Goal: Task Accomplishment & Management: Complete application form

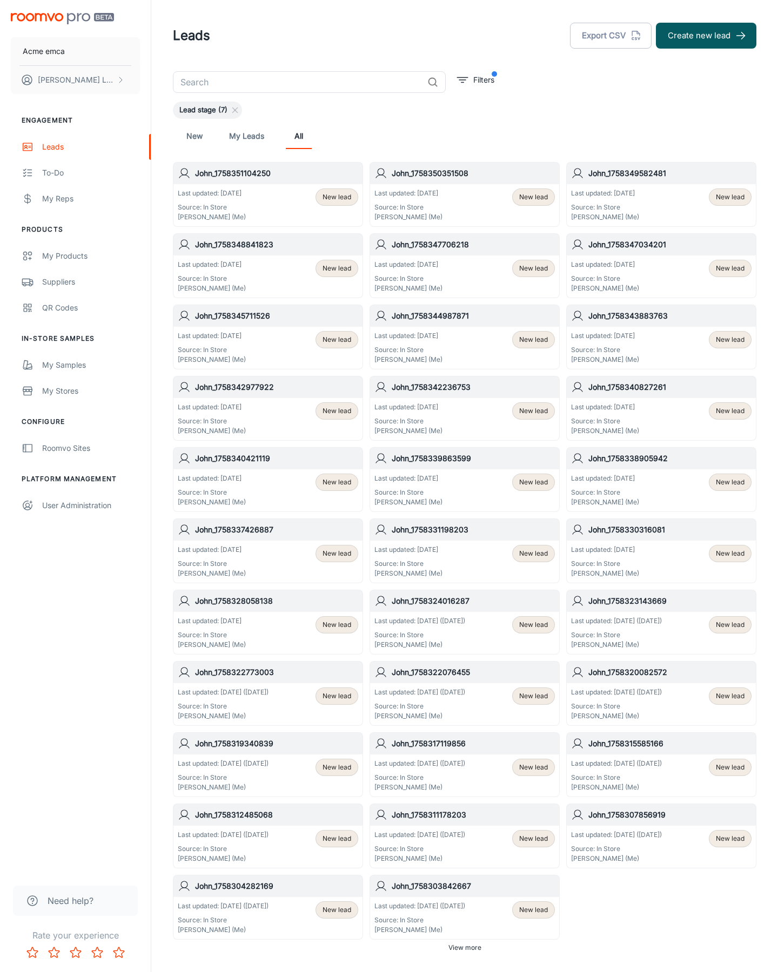
click at [706, 36] on button "Create new lead" at bounding box center [706, 36] width 100 height 26
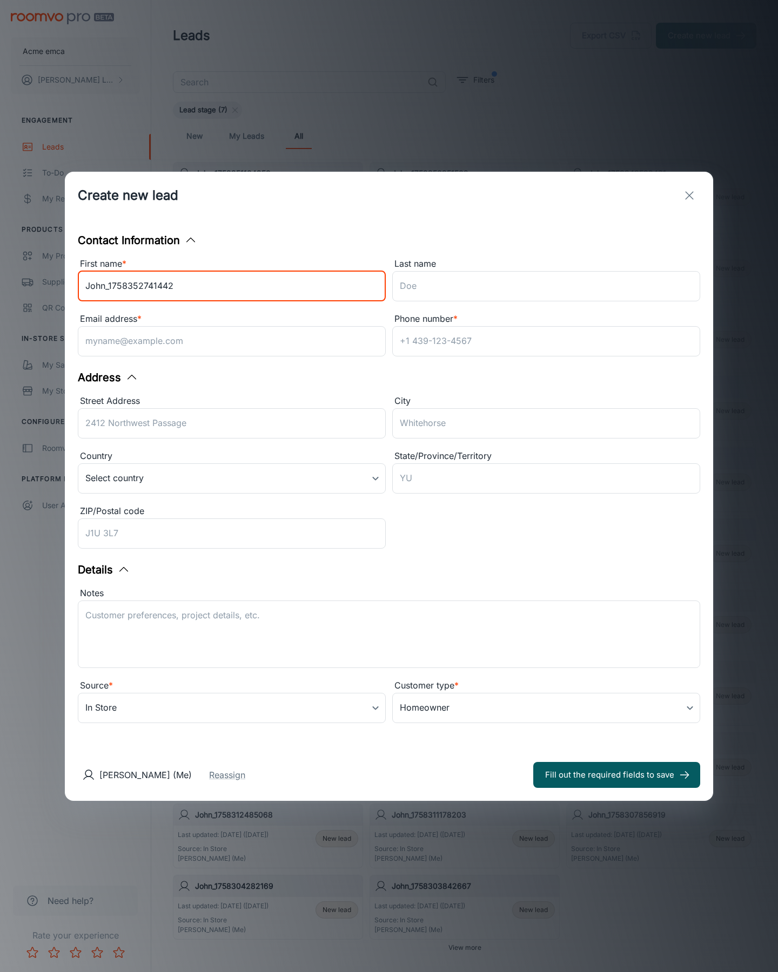
type input "John_1758352741442"
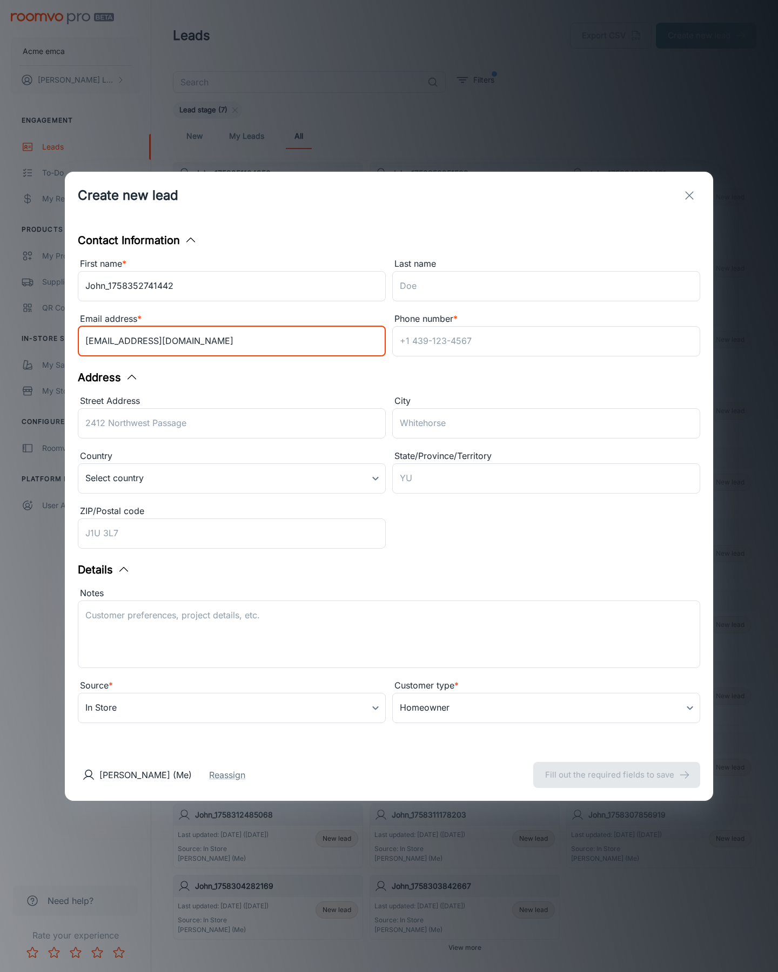
type input "[EMAIL_ADDRESS][DOMAIN_NAME]"
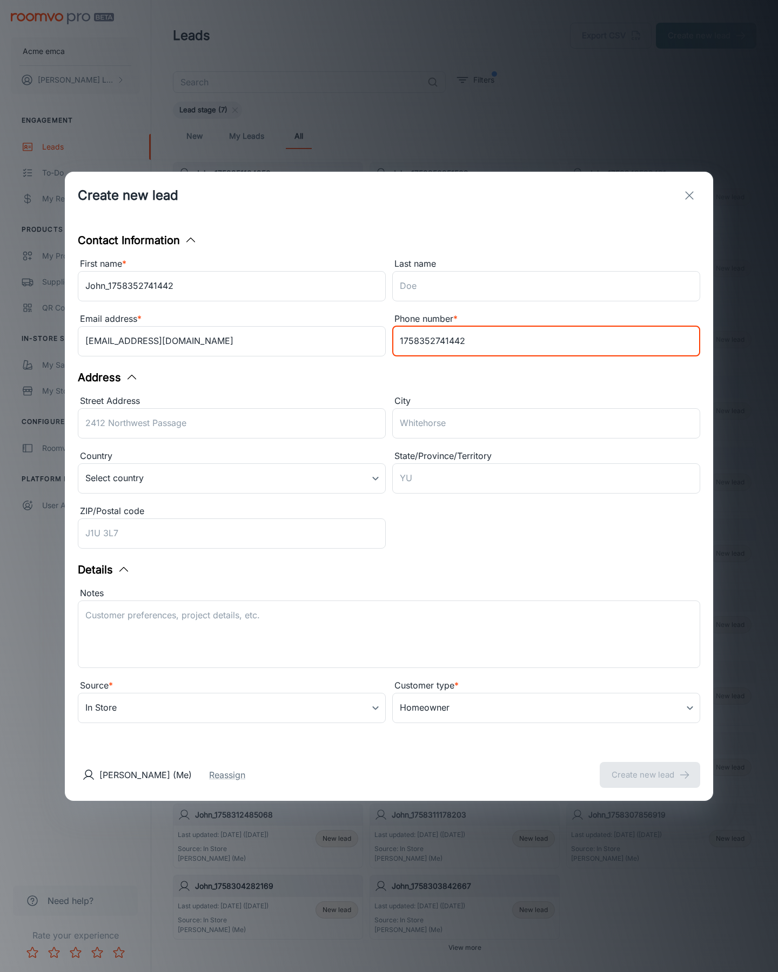
type input "1758352741442"
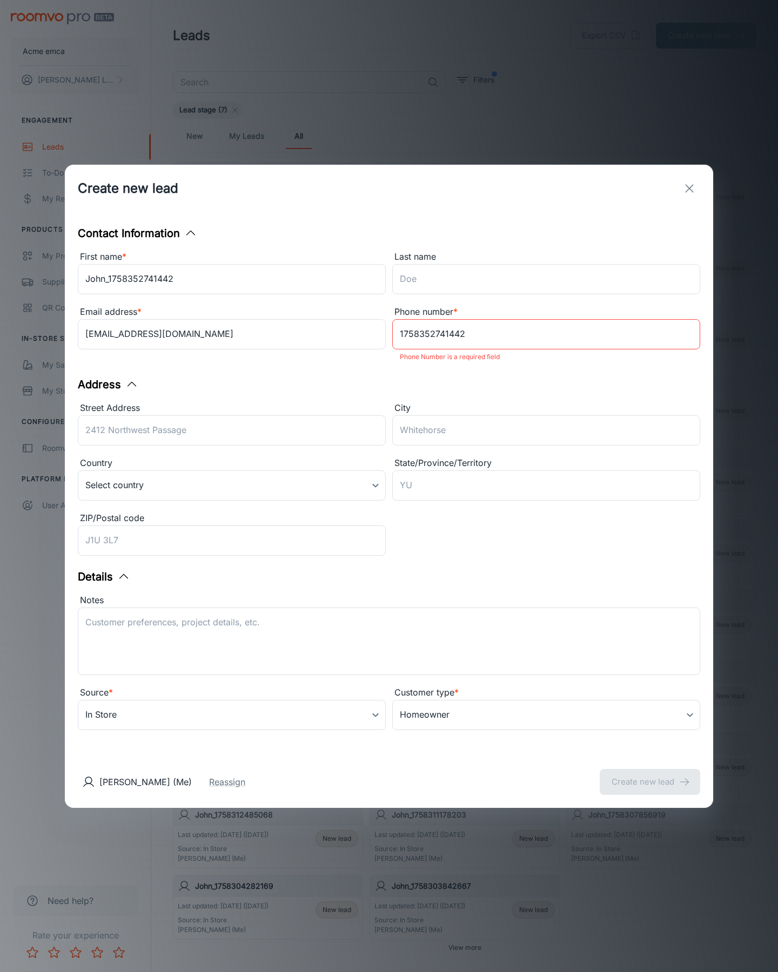
click at [650, 775] on button "Create new lead" at bounding box center [650, 782] width 100 height 26
